Goal: Information Seeking & Learning: Learn about a topic

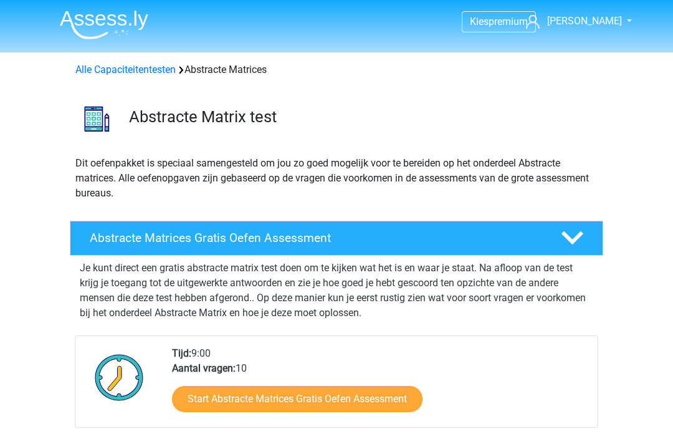
click at [85, 22] on img at bounding box center [104, 24] width 89 height 29
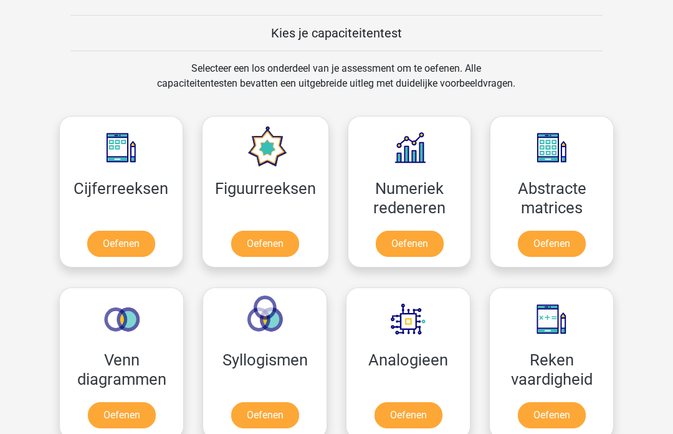
scroll to position [469, 0]
click at [566, 402] on link "Oefenen" at bounding box center [552, 415] width 68 height 26
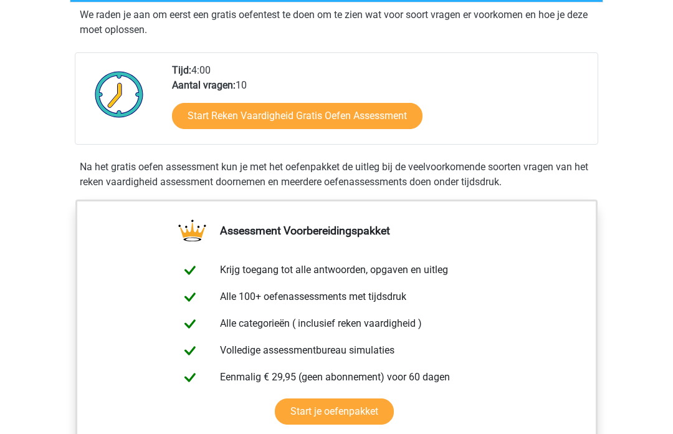
scroll to position [254, 0]
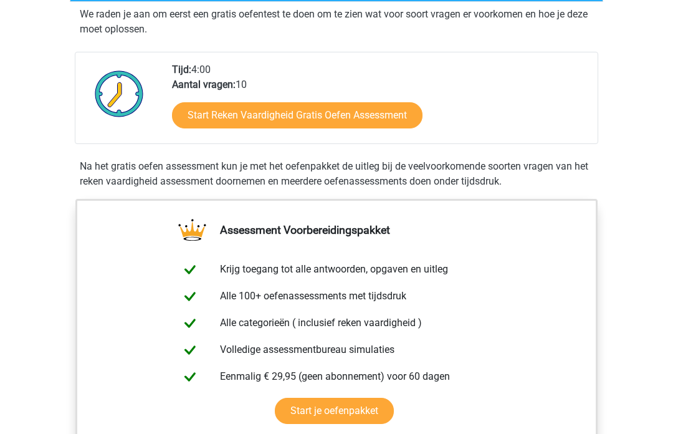
click at [363, 114] on link "Start Reken Vaardigheid Gratis Oefen Assessment" at bounding box center [297, 115] width 251 height 26
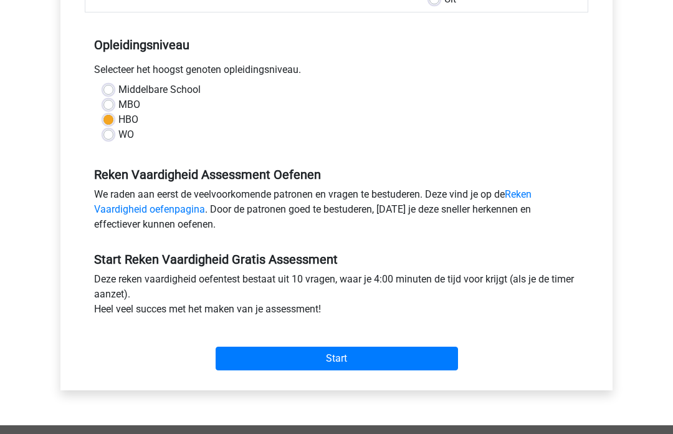
scroll to position [231, 0]
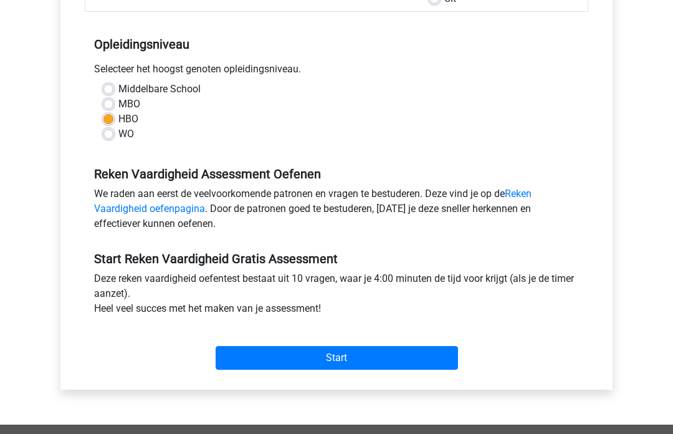
click at [363, 360] on input "Start" at bounding box center [337, 358] width 243 height 24
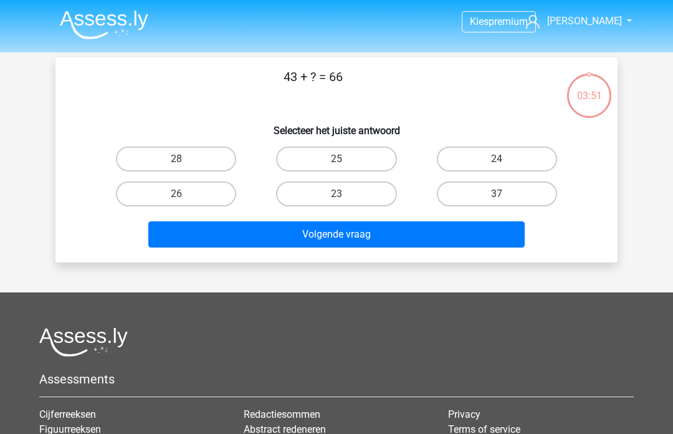
click at [352, 193] on label "23" at bounding box center [336, 193] width 120 height 25
click at [345, 194] on input "23" at bounding box center [341, 198] width 8 height 8
radio input "true"
click at [340, 239] on button "Volgende vraag" at bounding box center [336, 234] width 377 height 26
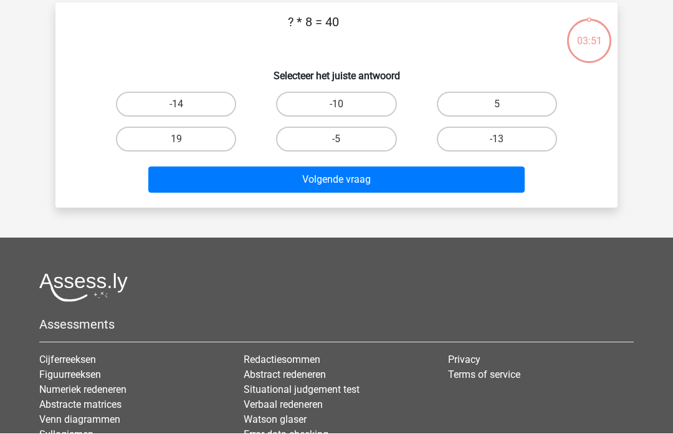
scroll to position [57, 0]
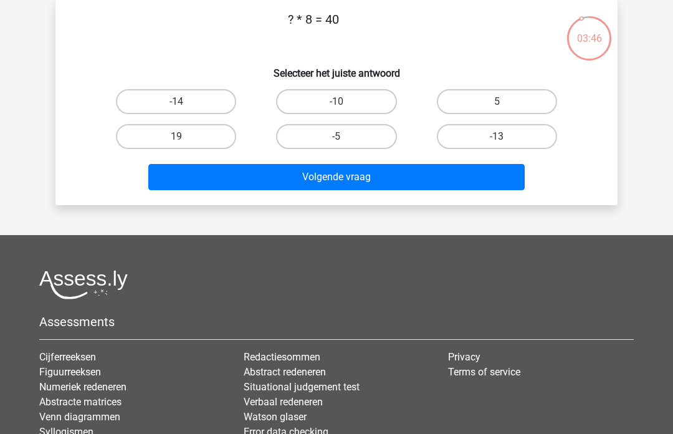
click at [504, 102] on label "5" at bounding box center [497, 101] width 120 height 25
click at [504, 102] on input "5" at bounding box center [501, 106] width 8 height 8
radio input "true"
click at [378, 172] on button "Volgende vraag" at bounding box center [336, 177] width 377 height 26
click at [488, 135] on label "14" at bounding box center [497, 136] width 120 height 25
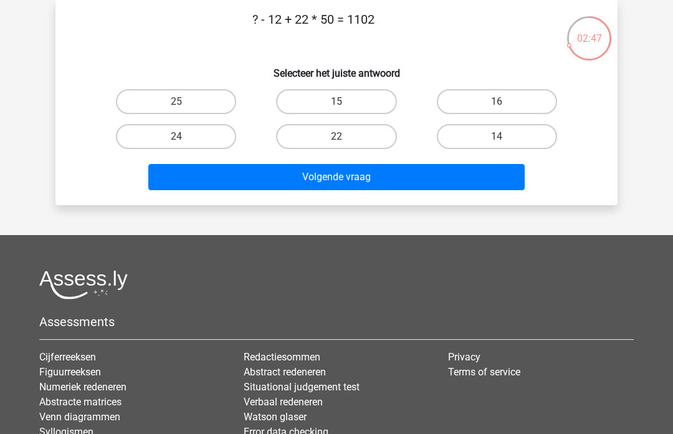
click at [497, 137] on input "14" at bounding box center [501, 141] width 8 height 8
radio input "true"
click at [363, 170] on button "Volgende vraag" at bounding box center [336, 177] width 377 height 26
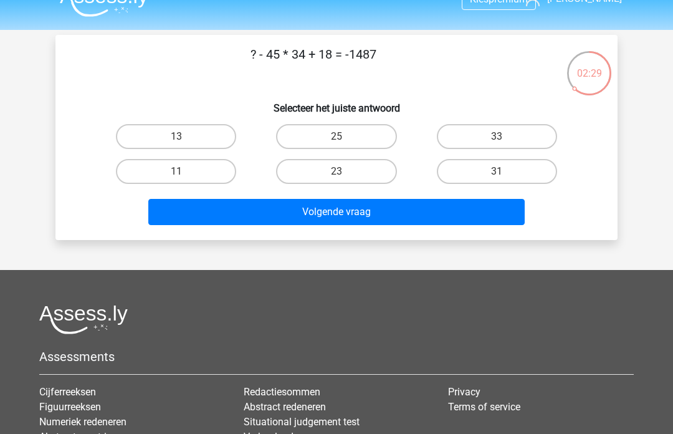
scroll to position [17, 0]
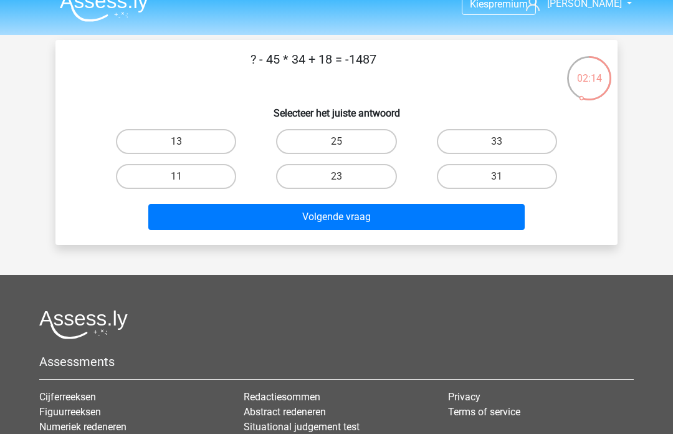
click at [496, 146] on label "33" at bounding box center [497, 141] width 120 height 25
click at [497, 146] on input "33" at bounding box center [501, 146] width 8 height 8
radio input "true"
click at [202, 176] on label "11" at bounding box center [176, 176] width 120 height 25
click at [185, 176] on input "11" at bounding box center [180, 180] width 8 height 8
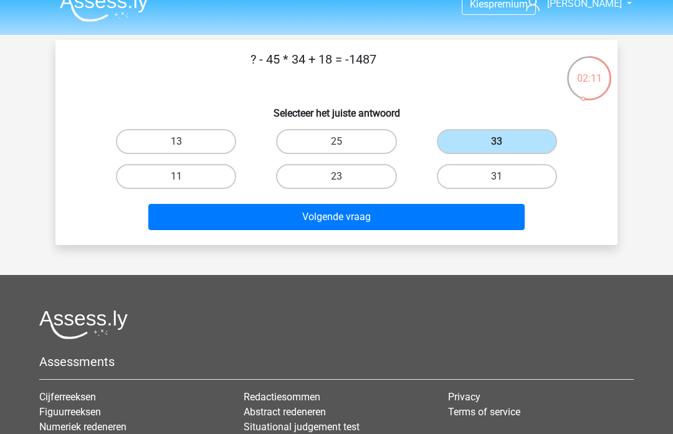
radio input "true"
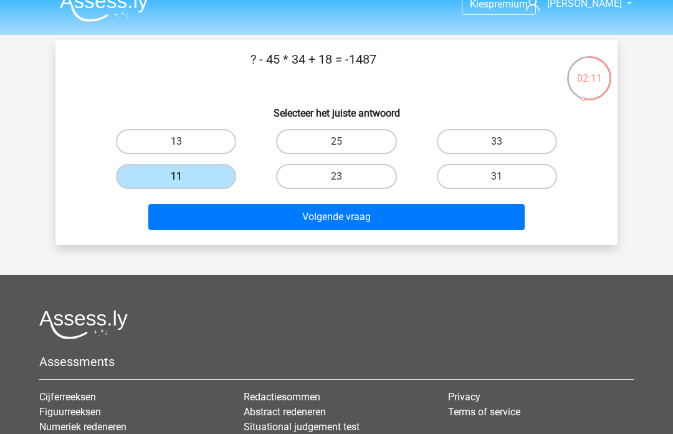
click at [267, 229] on button "Volgende vraag" at bounding box center [336, 217] width 377 height 26
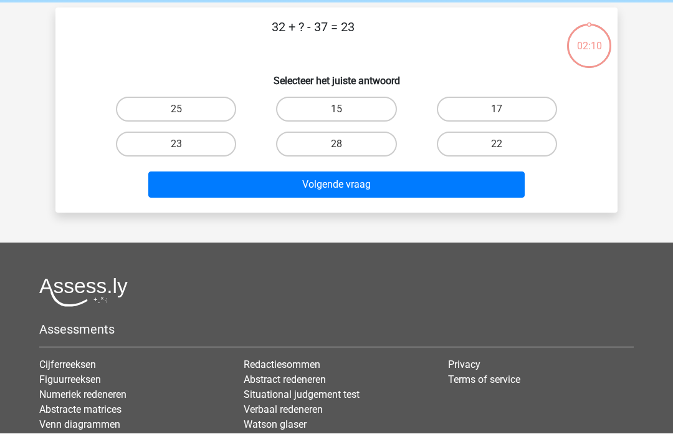
scroll to position [57, 0]
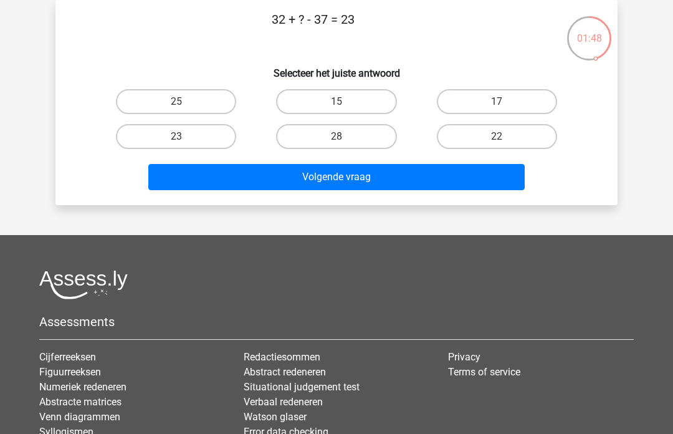
click at [355, 128] on label "28" at bounding box center [336, 136] width 120 height 25
click at [345, 137] on input "28" at bounding box center [341, 141] width 8 height 8
radio input "true"
click at [352, 179] on button "Volgende vraag" at bounding box center [336, 177] width 377 height 26
click at [516, 138] on label "9" at bounding box center [497, 136] width 120 height 25
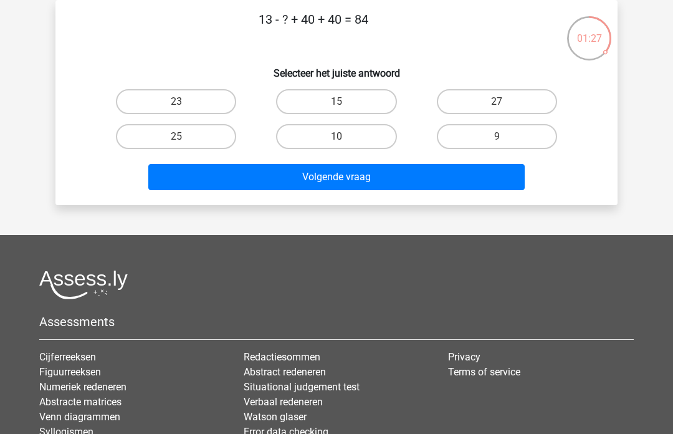
click at [505, 138] on input "9" at bounding box center [501, 141] width 8 height 8
radio input "true"
click at [408, 174] on button "Volgende vraag" at bounding box center [336, 177] width 377 height 26
click at [339, 138] on input "3" at bounding box center [341, 141] width 8 height 8
radio input "true"
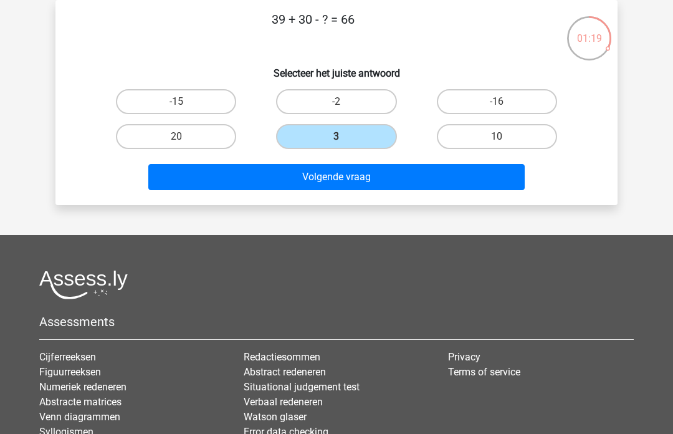
click at [302, 178] on button "Volgende vraag" at bounding box center [336, 177] width 377 height 26
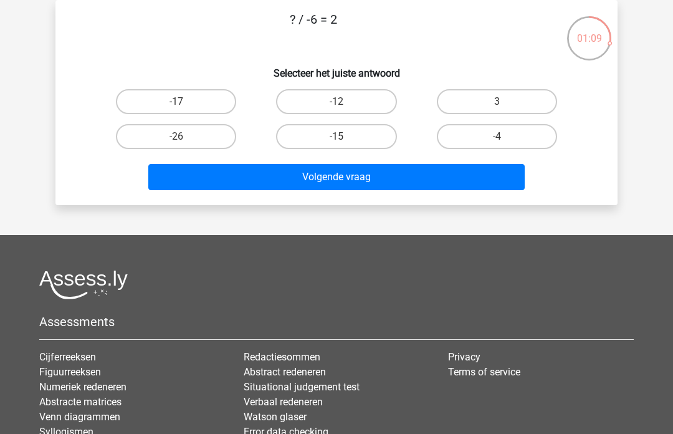
click at [351, 100] on label "-12" at bounding box center [336, 101] width 120 height 25
click at [345, 102] on input "-12" at bounding box center [341, 106] width 8 height 8
radio input "true"
click at [311, 184] on button "Volgende vraag" at bounding box center [336, 177] width 377 height 26
click at [347, 134] on label "22" at bounding box center [336, 136] width 120 height 25
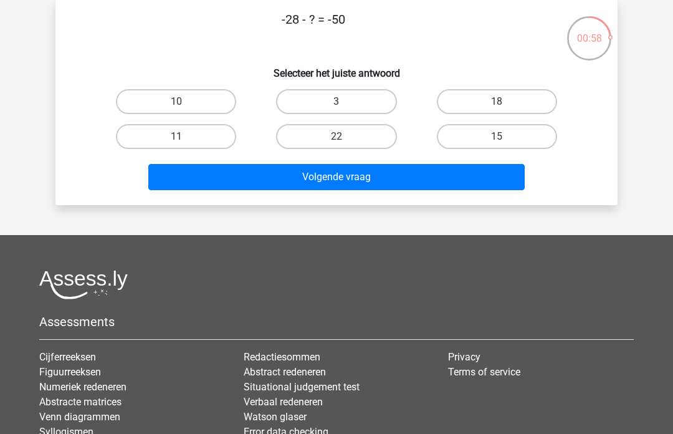
click at [345, 137] on input "22" at bounding box center [341, 141] width 8 height 8
radio input "true"
click at [329, 180] on button "Volgende vraag" at bounding box center [336, 177] width 377 height 26
click at [202, 135] on label "48" at bounding box center [176, 136] width 120 height 25
click at [185, 137] on input "48" at bounding box center [180, 141] width 8 height 8
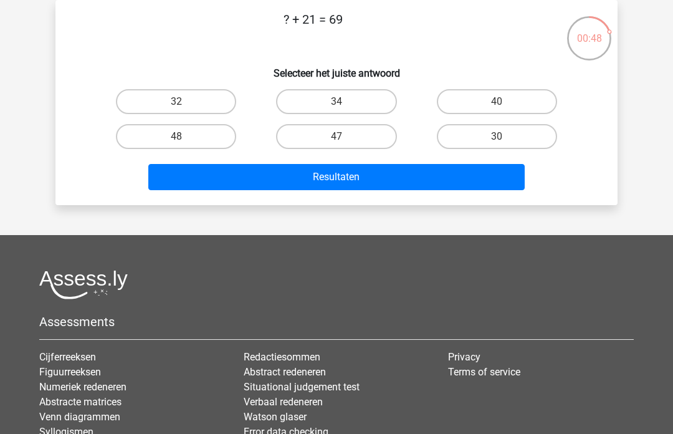
radio input "true"
click at [267, 174] on button "Resultaten" at bounding box center [336, 177] width 377 height 26
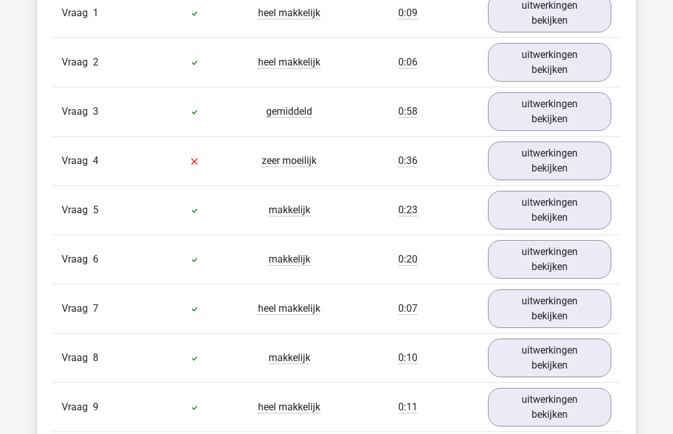
scroll to position [1080, 0]
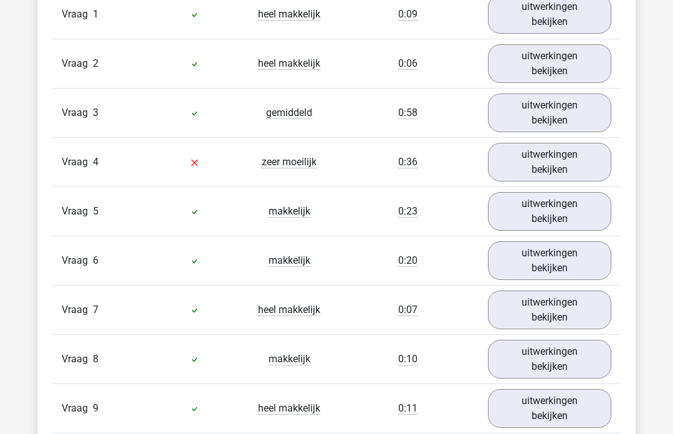
click at [583, 161] on link "uitwerkingen bekijken" at bounding box center [549, 162] width 123 height 39
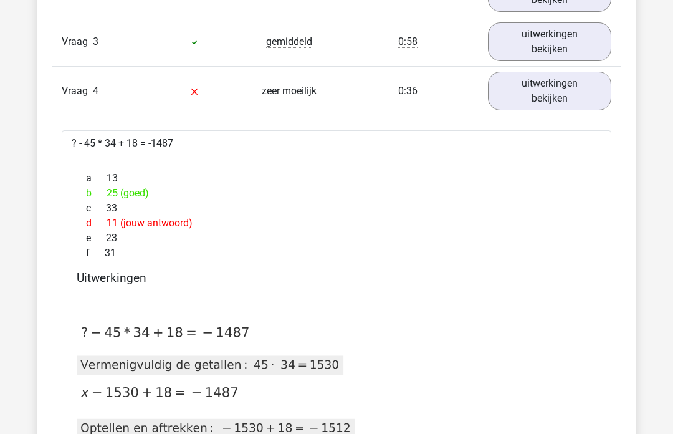
scroll to position [1150, 0]
click at [580, 94] on link "uitwerkingen bekijken" at bounding box center [549, 91] width 123 height 39
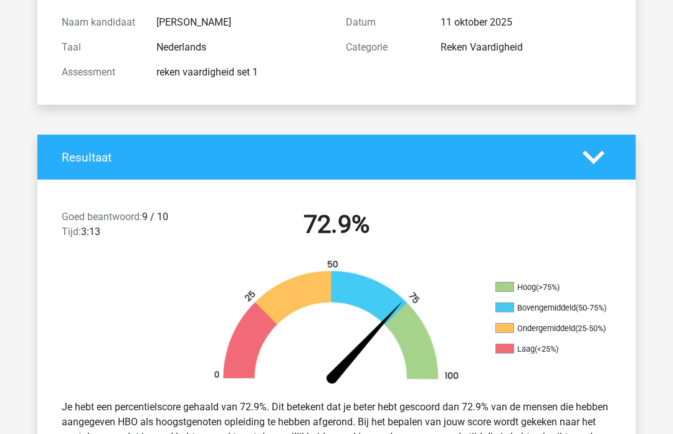
scroll to position [0, 0]
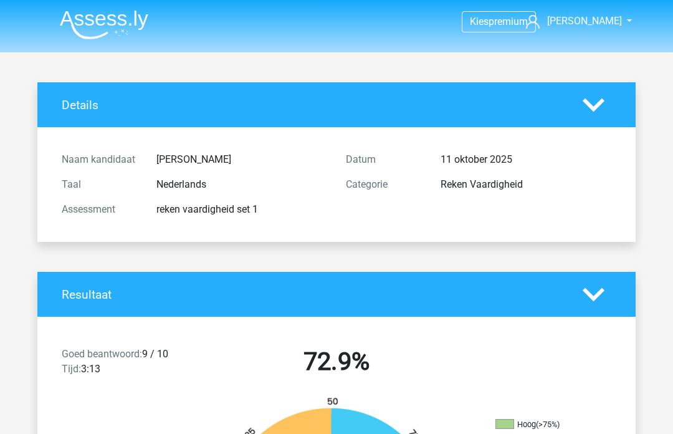
click at [94, 21] on img at bounding box center [104, 24] width 89 height 29
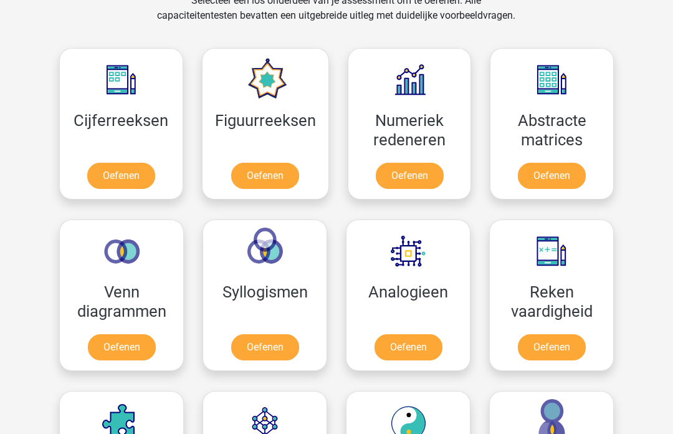
scroll to position [531, 0]
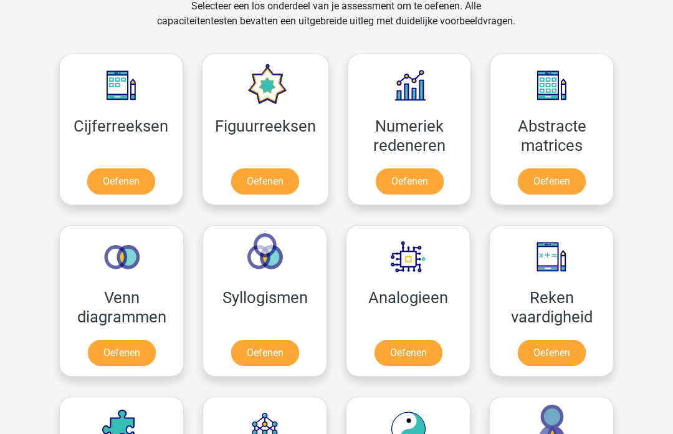
click at [412, 180] on link "Oefenen" at bounding box center [410, 181] width 68 height 26
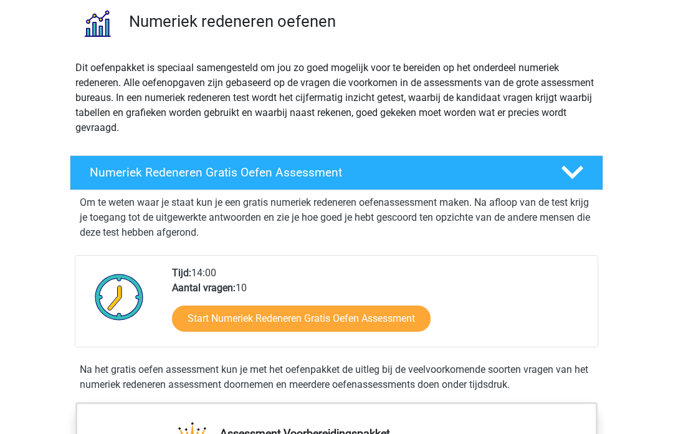
scroll to position [97, 0]
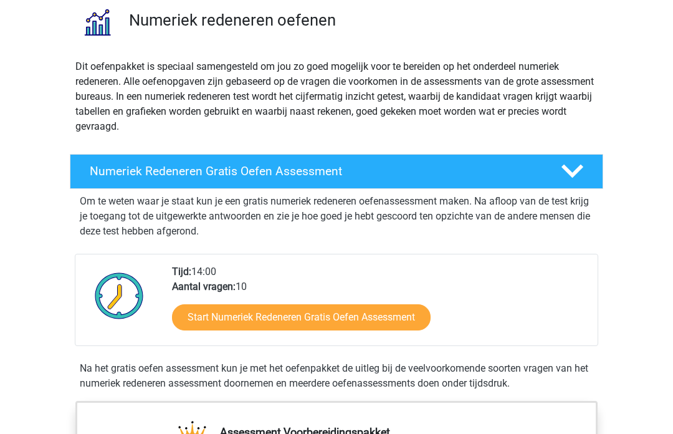
click at [325, 318] on link "Start Numeriek Redeneren Gratis Oefen Assessment" at bounding box center [301, 317] width 259 height 26
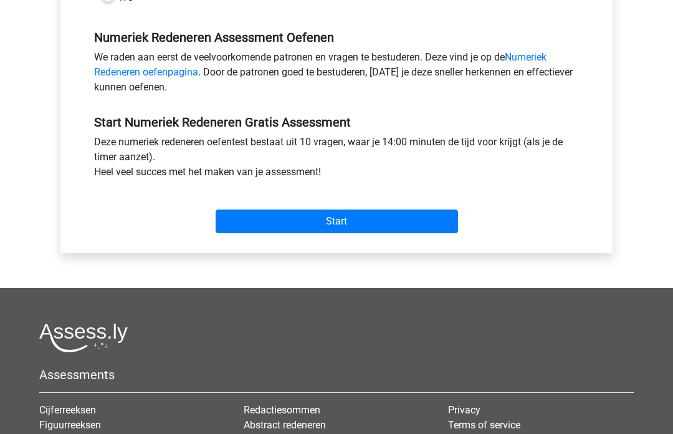
scroll to position [368, 0]
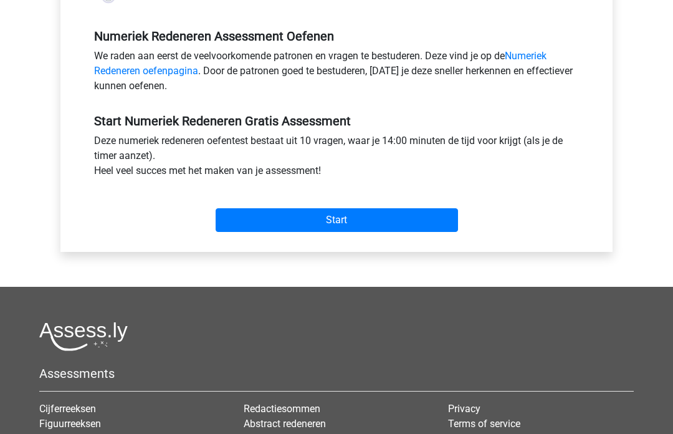
click at [373, 218] on input "Start" at bounding box center [337, 221] width 243 height 24
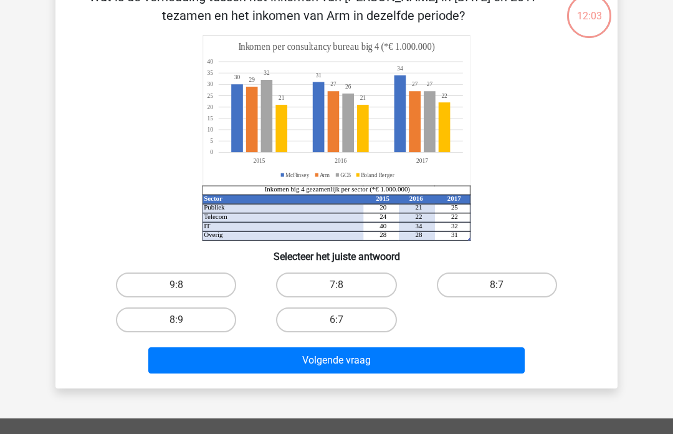
scroll to position [80, 0]
click at [501, 284] on label "8:7" at bounding box center [497, 284] width 120 height 25
click at [501, 285] on input "8:7" at bounding box center [501, 289] width 8 height 8
radio input "true"
click at [398, 363] on button "Volgende vraag" at bounding box center [336, 360] width 377 height 26
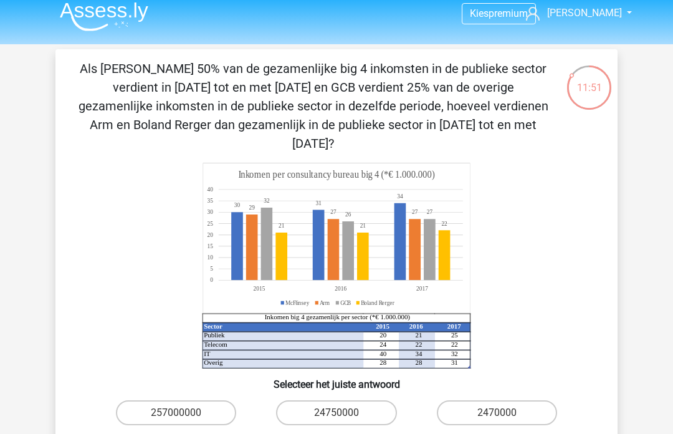
scroll to position [9, 0]
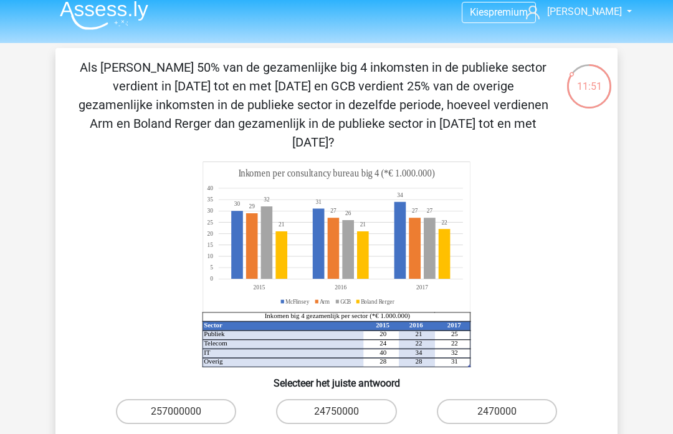
click at [551, 199] on icon "Sector 2015 2016 2017 Publiek 20 21 25 Telecom 24 22 22 IT 40 34 32 Overig 28 2…" at bounding box center [336, 264] width 502 height 206
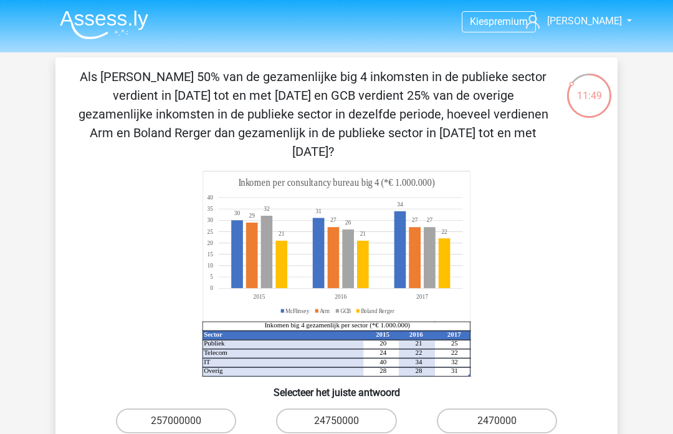
click at [159, 47] on header "Kies premium Marisa riesjemuller@hotmail.com" at bounding box center [336, 26] width 673 height 52
click at [119, 32] on img at bounding box center [104, 24] width 89 height 29
